Goal: Task Accomplishment & Management: Use online tool/utility

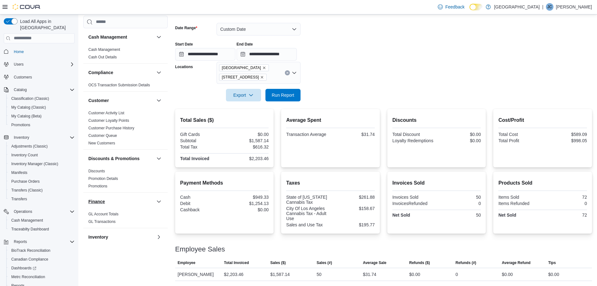
scroll to position [29, 0]
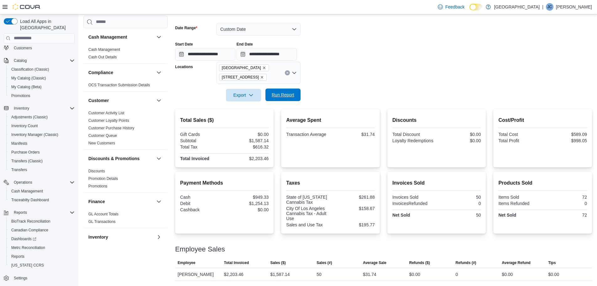
click at [289, 95] on span "Run Report" at bounding box center [283, 95] width 23 height 6
click at [281, 95] on span "Run Report" at bounding box center [283, 95] width 23 height 6
click at [288, 95] on span "Run Report" at bounding box center [283, 95] width 23 height 6
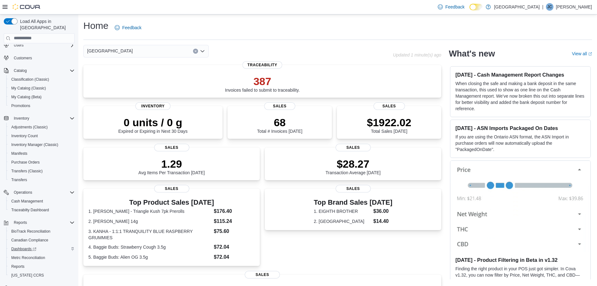
scroll to position [29, 0]
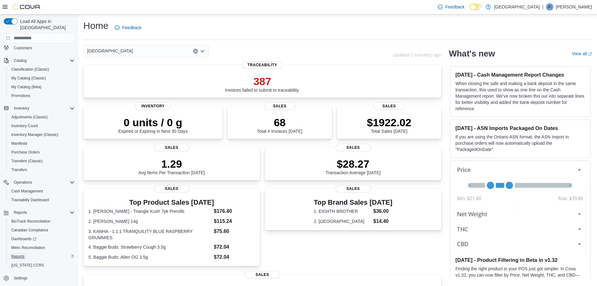
click at [20, 254] on span "Reports" at bounding box center [17, 256] width 13 height 5
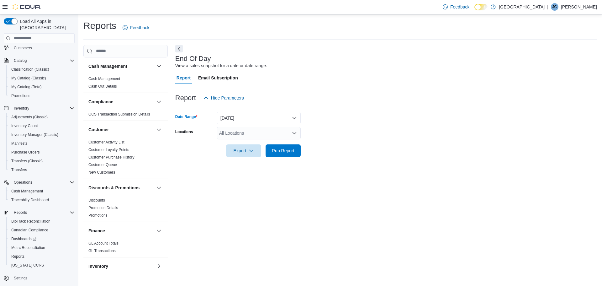
click at [293, 117] on button "Today" at bounding box center [259, 118] width 84 height 13
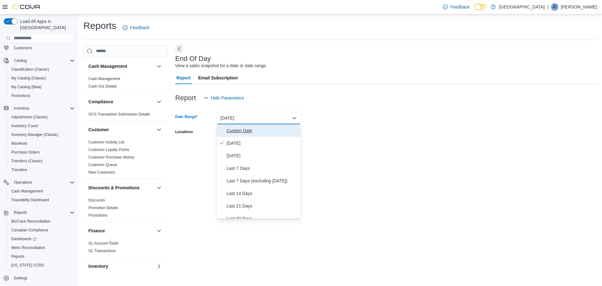
click at [244, 130] on span "Custom Date" at bounding box center [262, 131] width 71 height 8
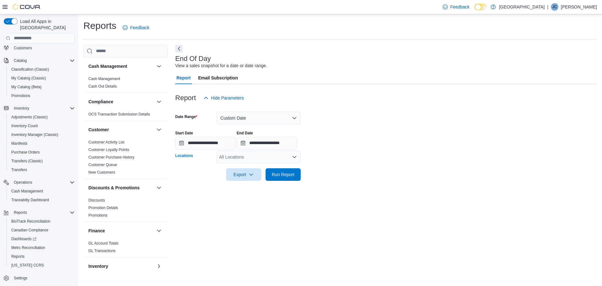
click at [296, 156] on icon "Open list of options" at bounding box center [295, 157] width 4 height 2
click at [242, 168] on span "[GEOGRAPHIC_DATA]" at bounding box center [250, 167] width 46 height 6
click at [358, 194] on div "**********" at bounding box center [386, 158] width 422 height 227
click at [280, 175] on span "Run Report" at bounding box center [283, 174] width 23 height 6
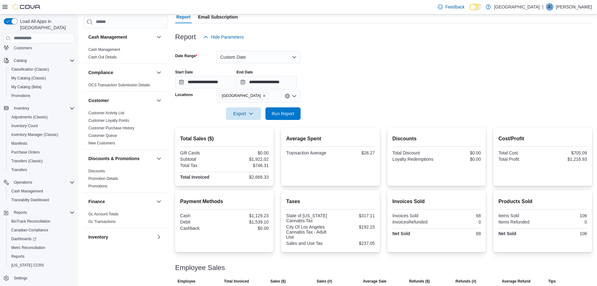
scroll to position [63, 0]
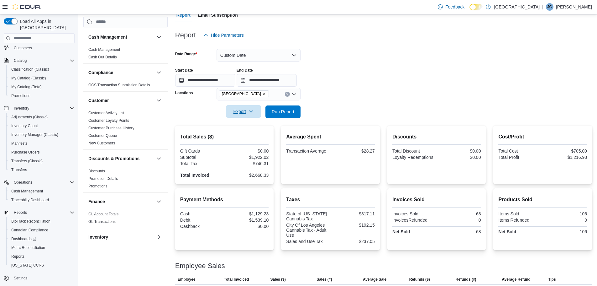
click at [251, 110] on icon "button" at bounding box center [251, 111] width 5 height 5
click at [249, 137] on span "Export to Pdf" at bounding box center [244, 136] width 28 height 5
